Goal: Obtain resource: Download file/media

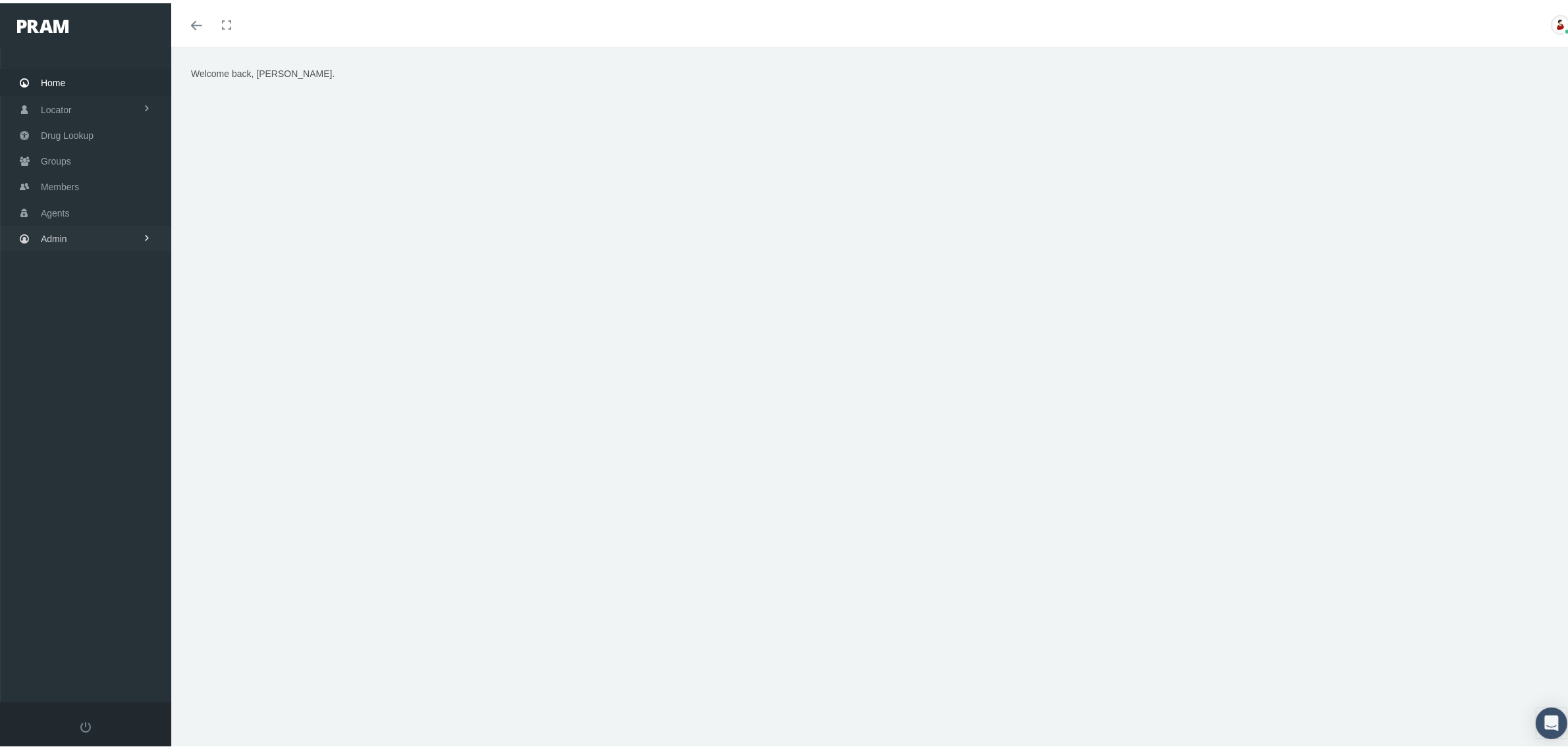
click at [97, 229] on link "Admin" at bounding box center [86, 236] width 172 height 26
click at [94, 497] on span "File Processing" at bounding box center [86, 505] width 63 height 23
click at [94, 524] on span "Import/Export" at bounding box center [79, 532] width 55 height 23
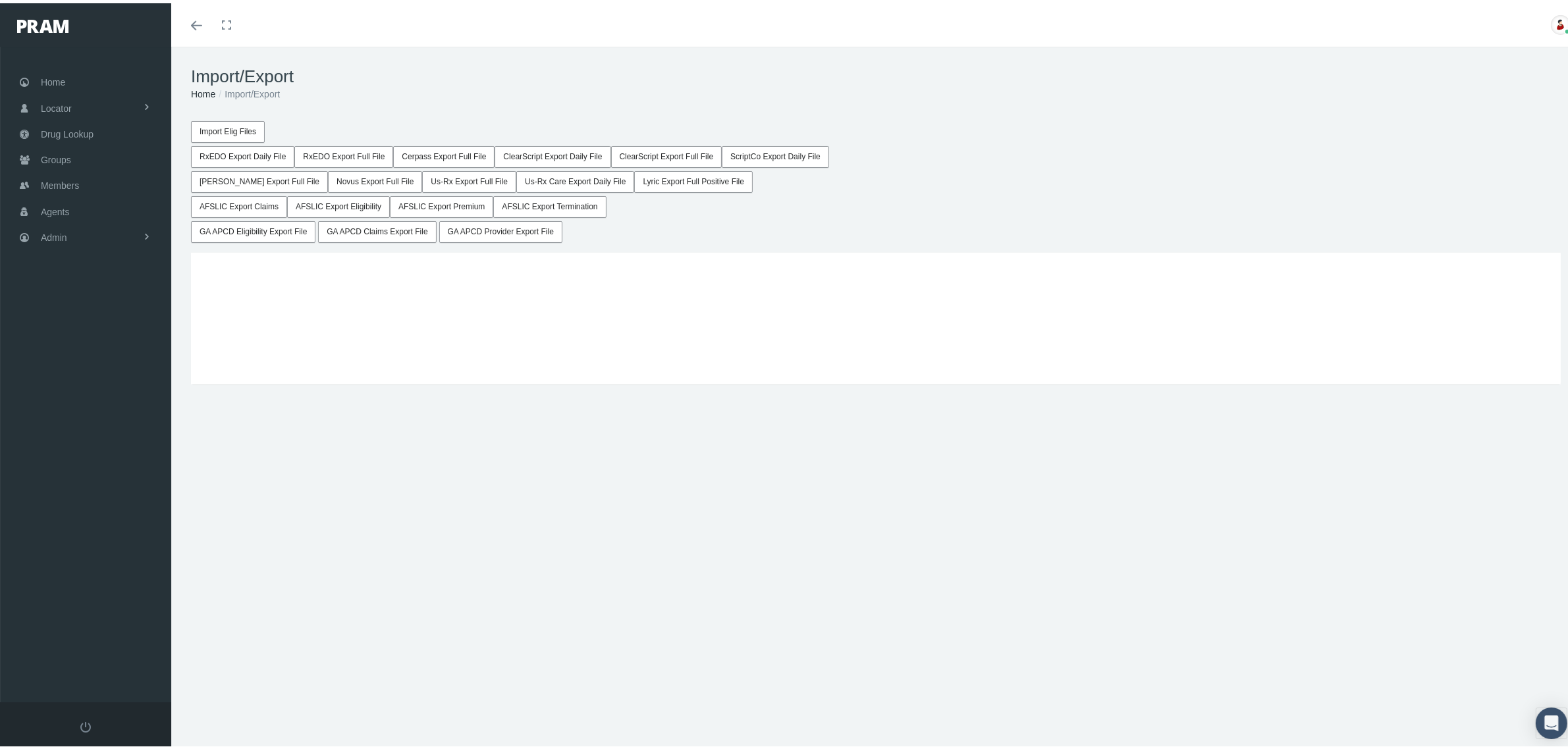
click at [288, 233] on button "GA APCD Eligibility Export File" at bounding box center [253, 229] width 124 height 22
click at [352, 231] on button "GA APCD Claims Export File" at bounding box center [378, 229] width 118 height 22
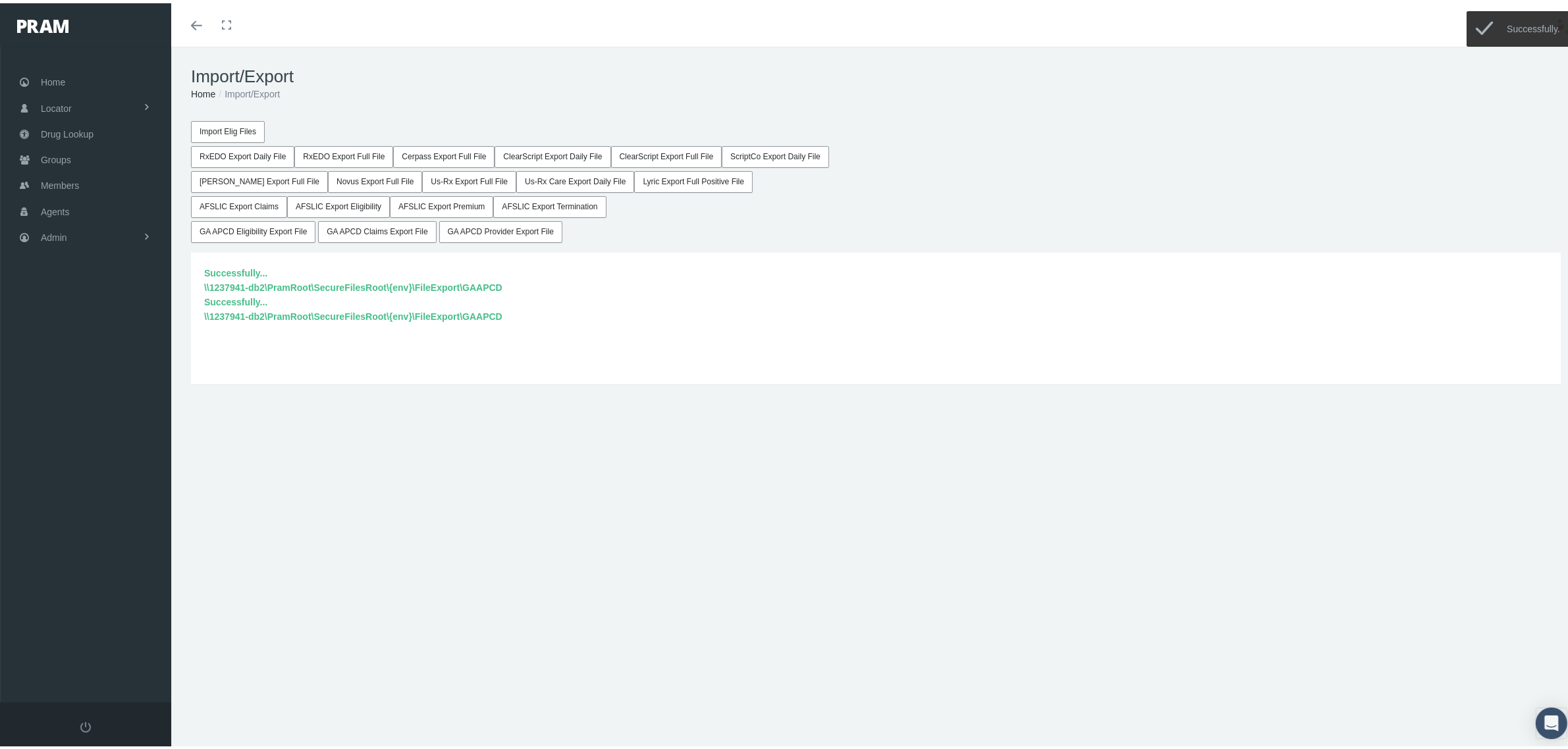
click at [488, 234] on button "GA APCD Provider Export File" at bounding box center [500, 229] width 123 height 22
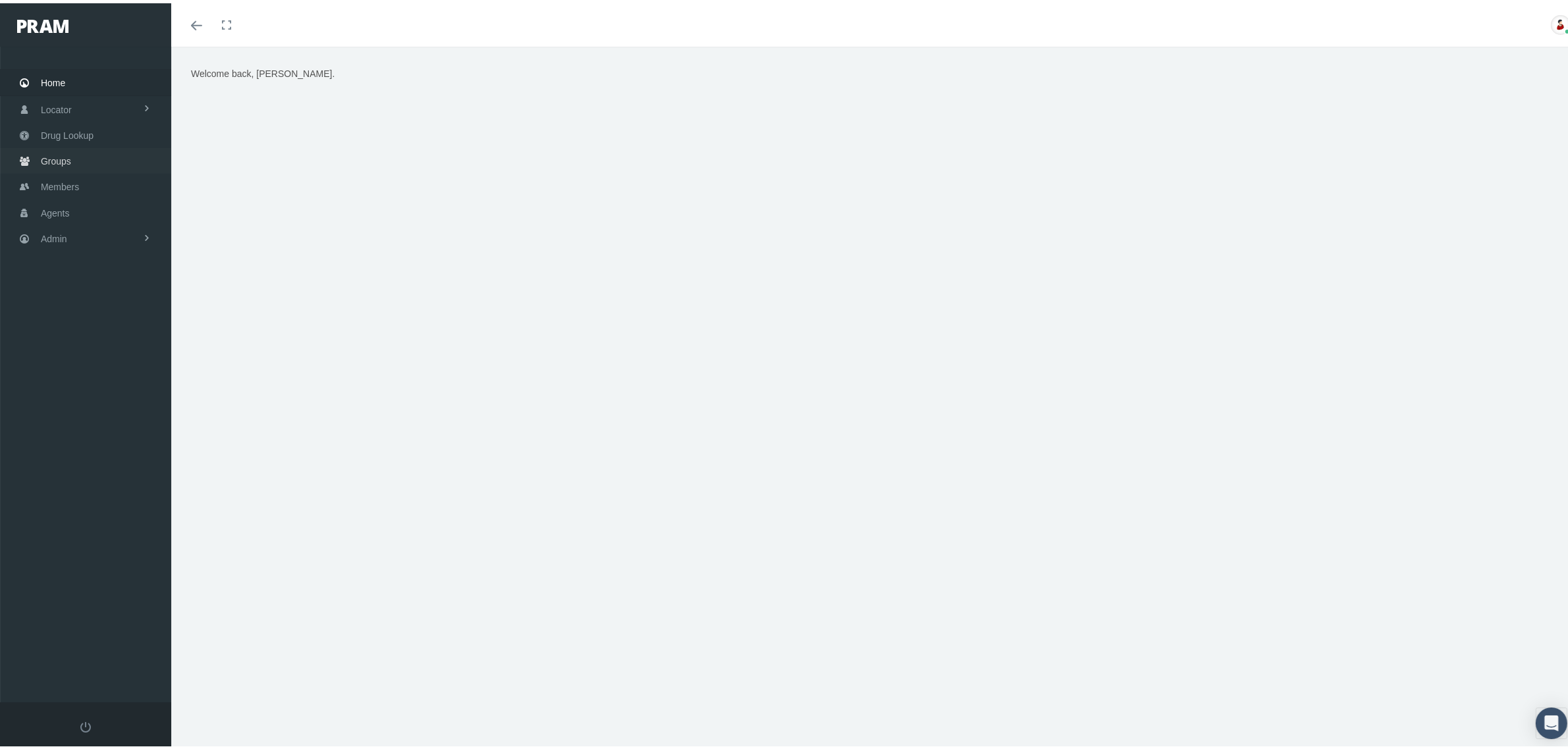
click at [71, 153] on link "Groups" at bounding box center [86, 158] width 172 height 26
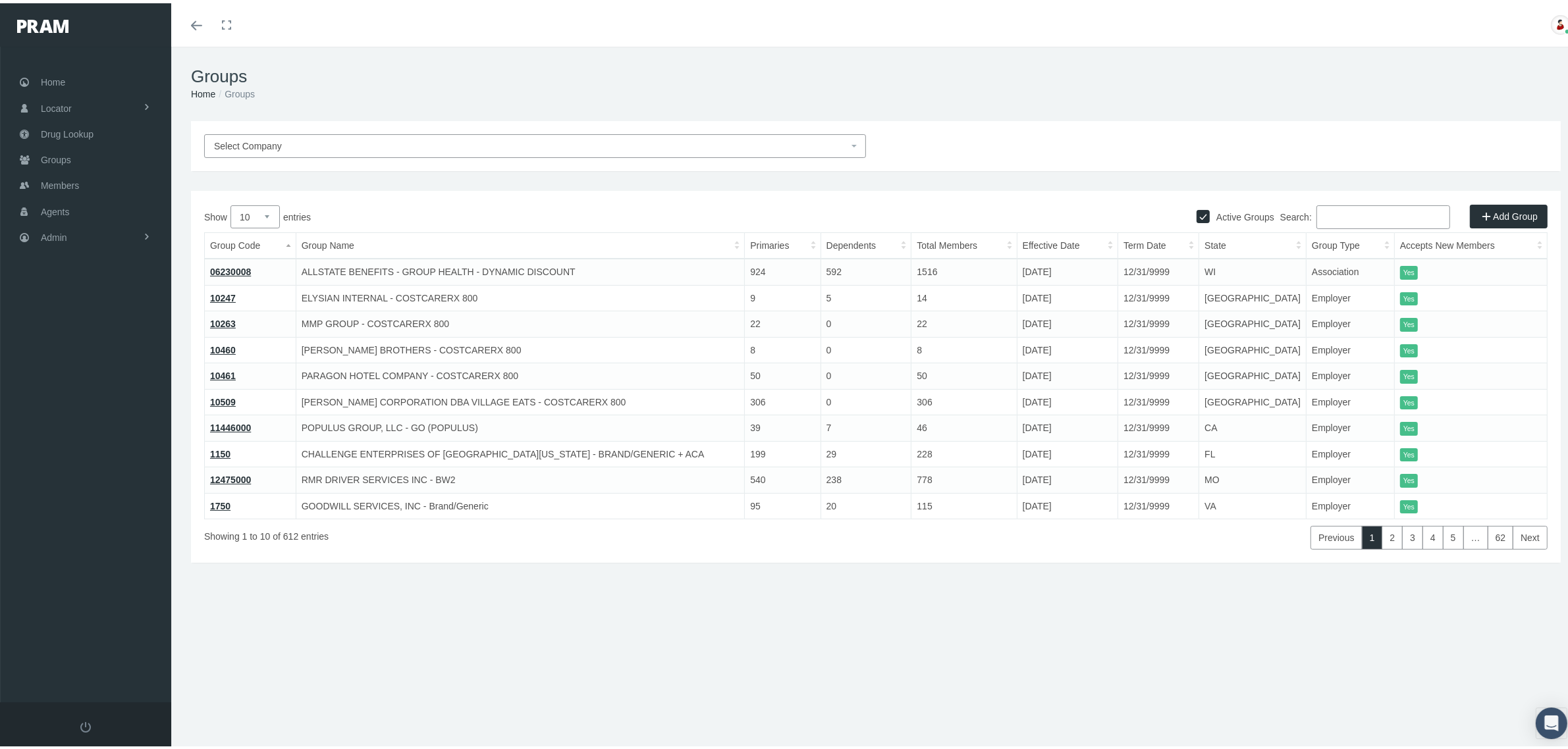
click at [1350, 214] on input "Search:" at bounding box center [1384, 214] width 134 height 24
paste input "780131MB"
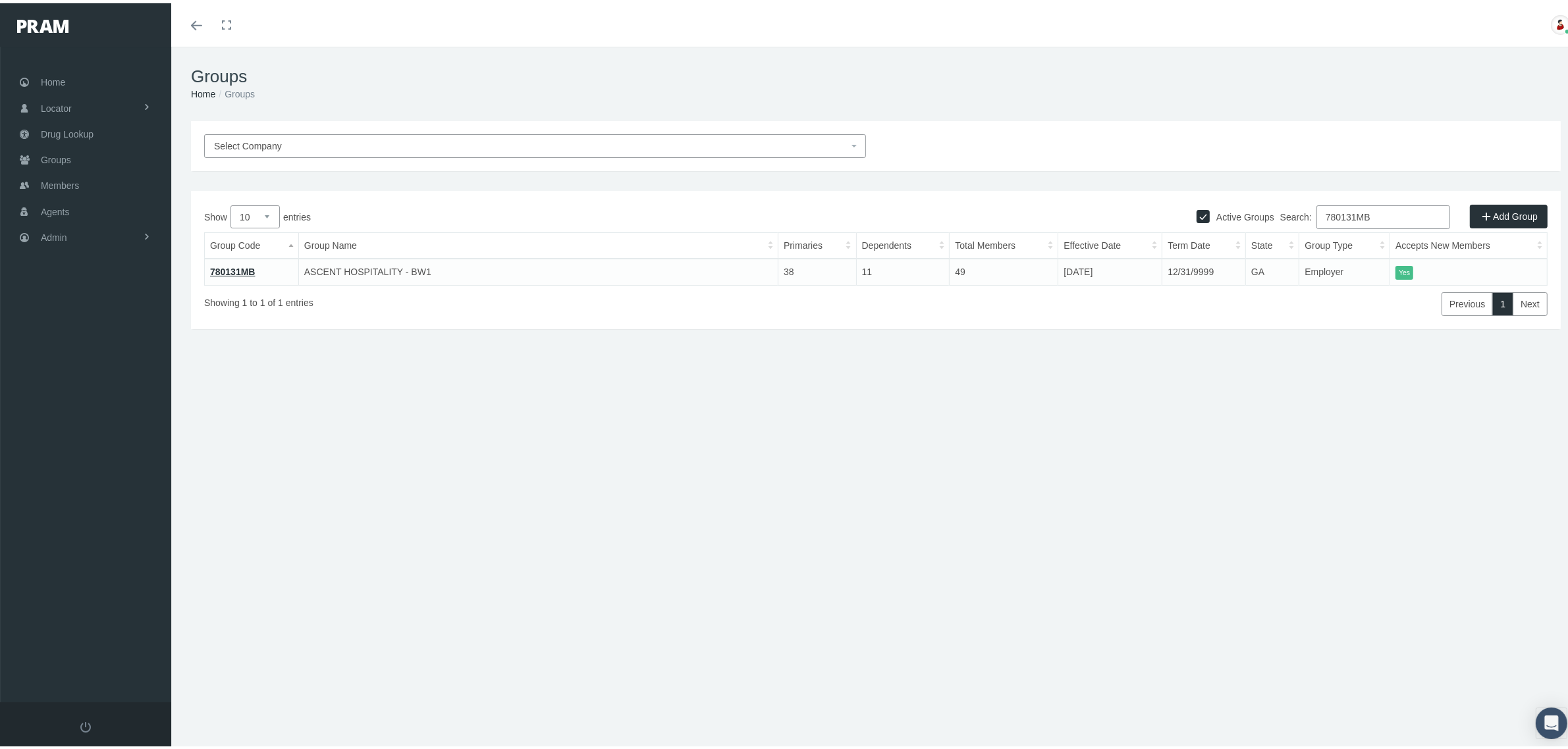
type input "780131MB"
